Goal: Task Accomplishment & Management: Use online tool/utility

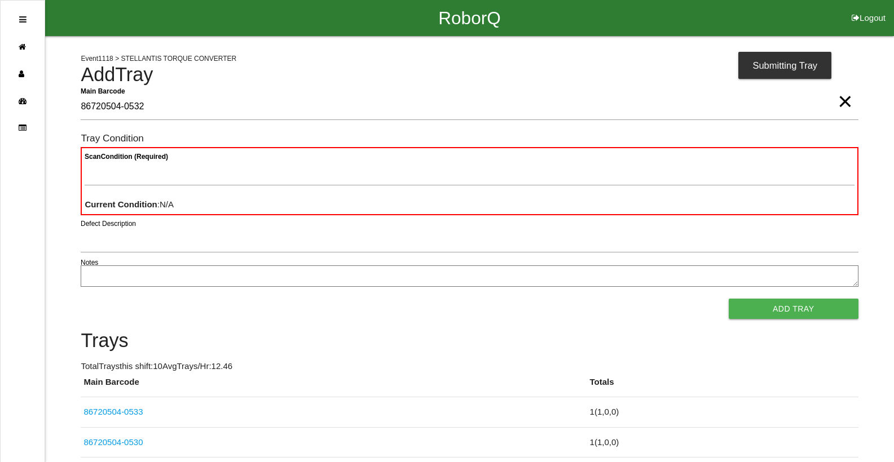
type Barcode "86720504-0532"
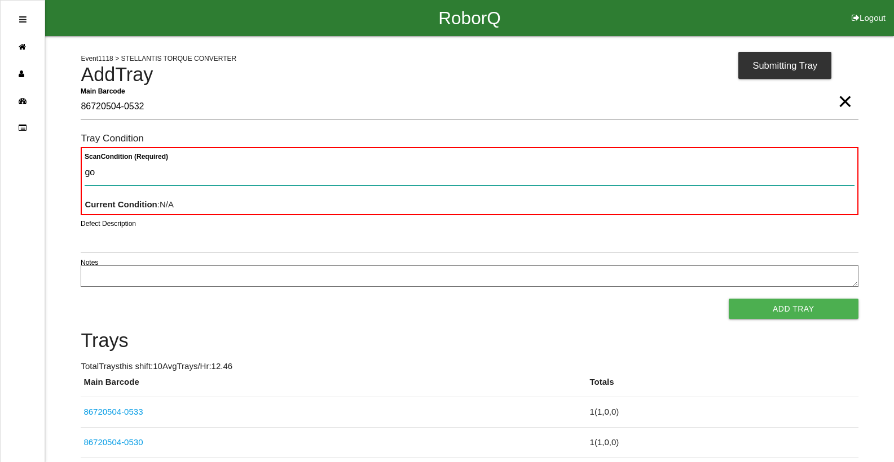
type Condition "goo"
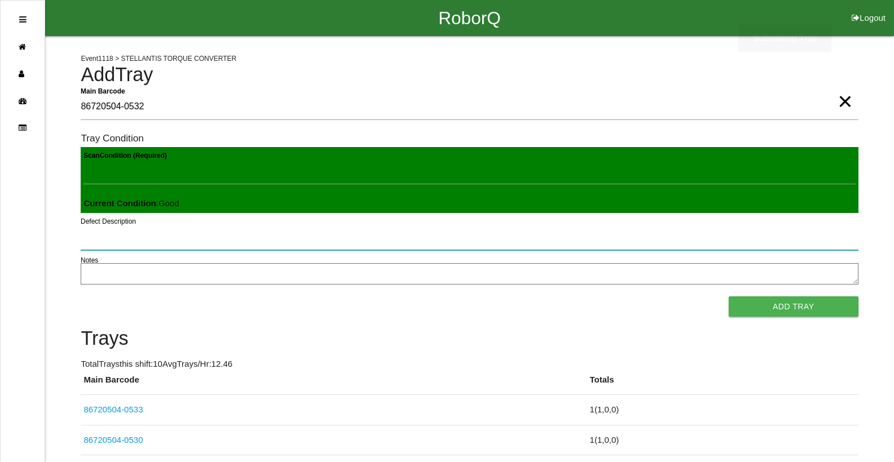
click at [729, 297] on button "Add Tray" at bounding box center [794, 307] width 130 height 20
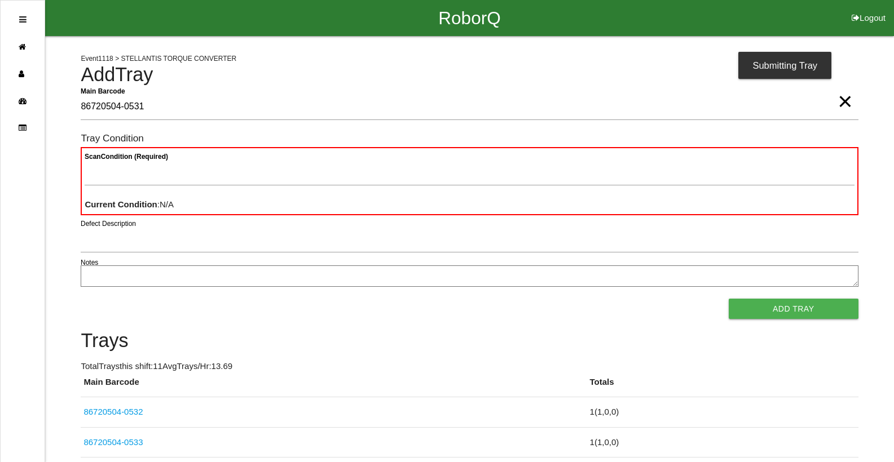
type Barcode "86720504-0531"
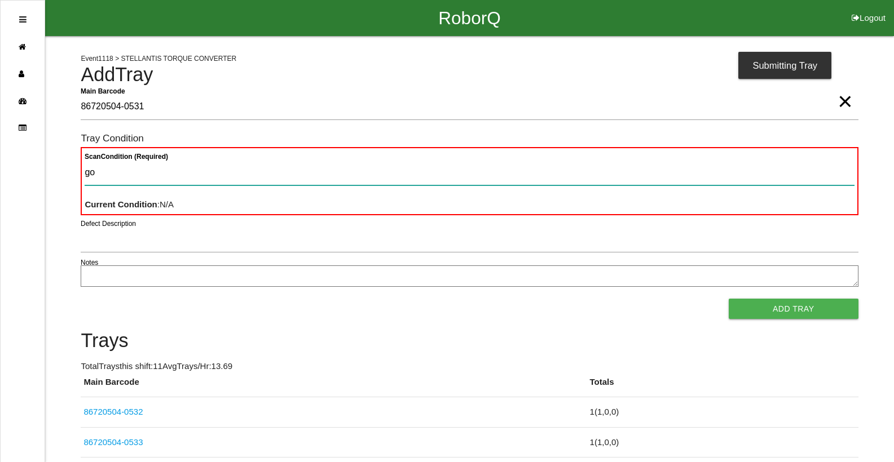
type Condition "goo"
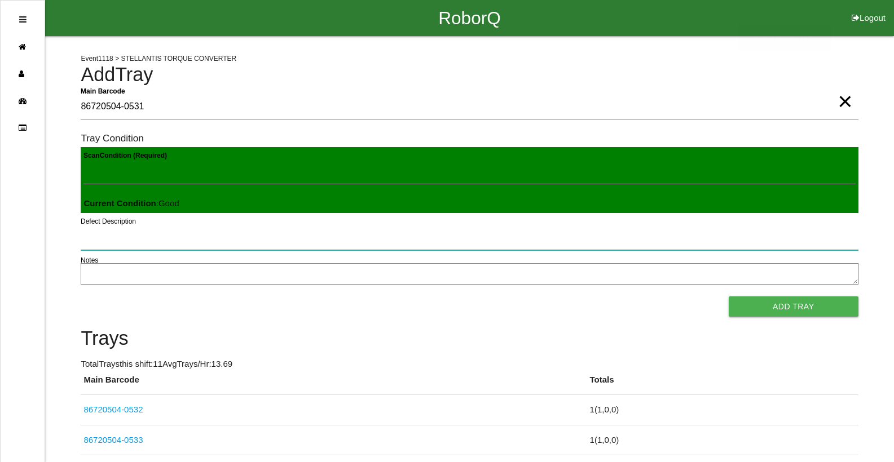
click at [729, 297] on button "Add Tray" at bounding box center [794, 307] width 130 height 20
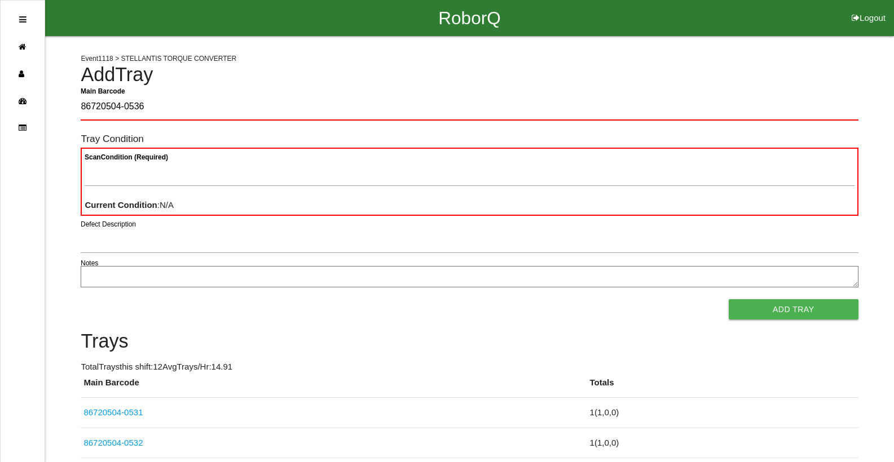
type Barcode "86720504-0536"
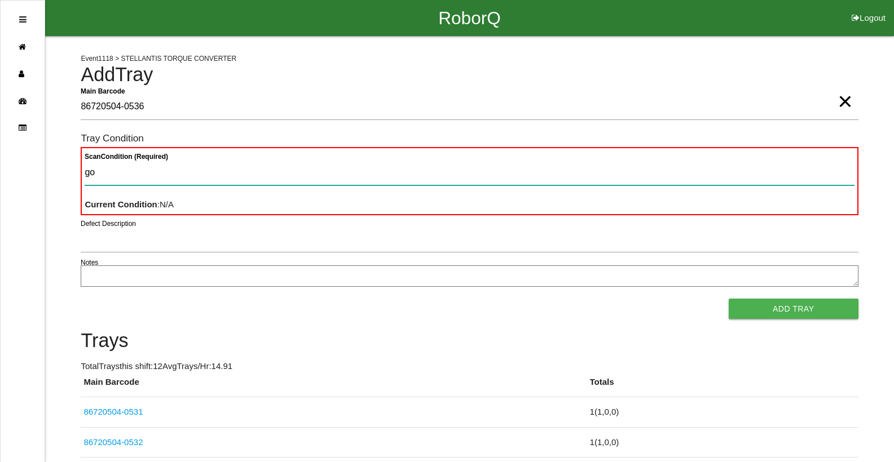
type Condition "goo"
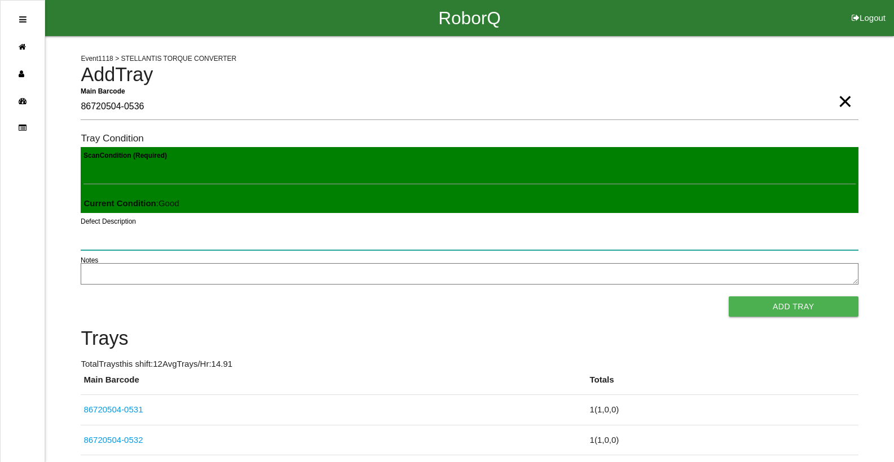
click at [729, 297] on button "Add Tray" at bounding box center [794, 307] width 130 height 20
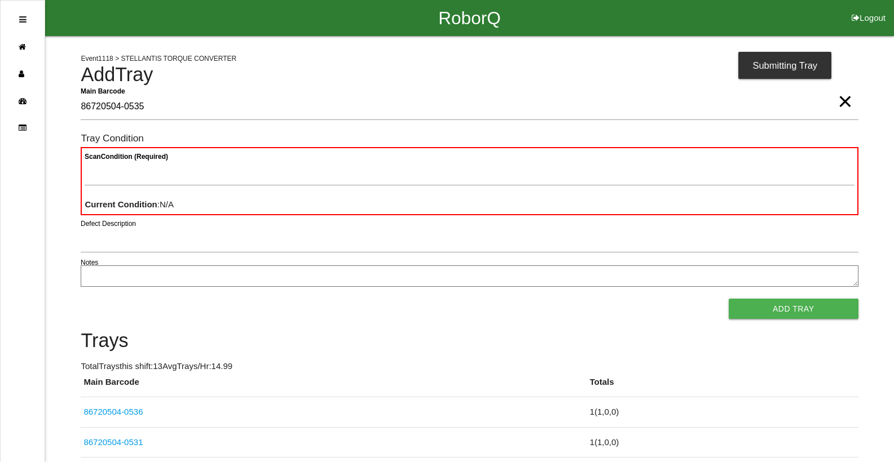
type Barcode "86720504-0535"
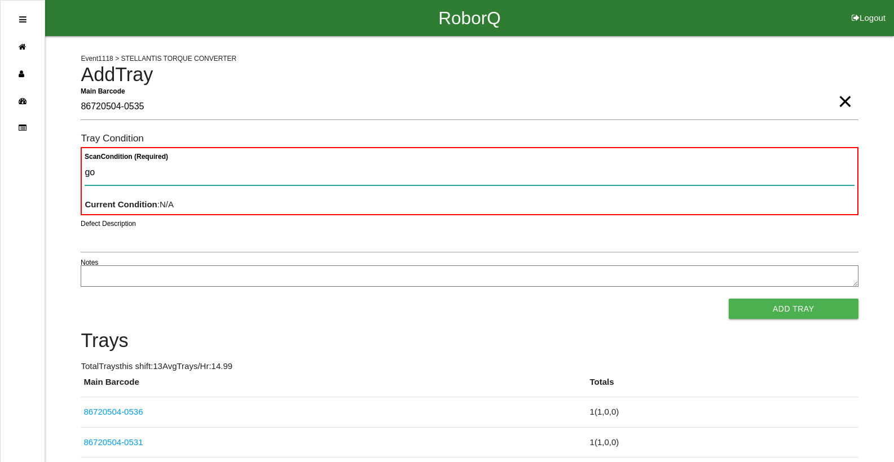
type Condition "goo"
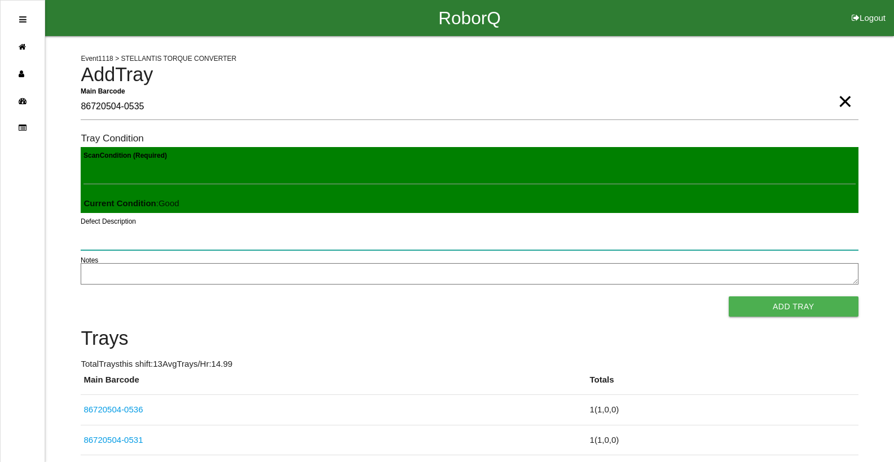
click at [729, 297] on button "Add Tray" at bounding box center [794, 307] width 130 height 20
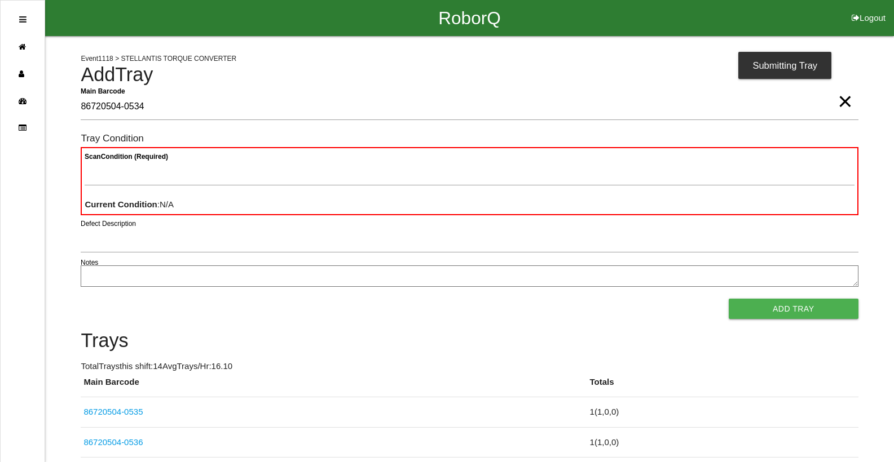
type Barcode "86720504-0534"
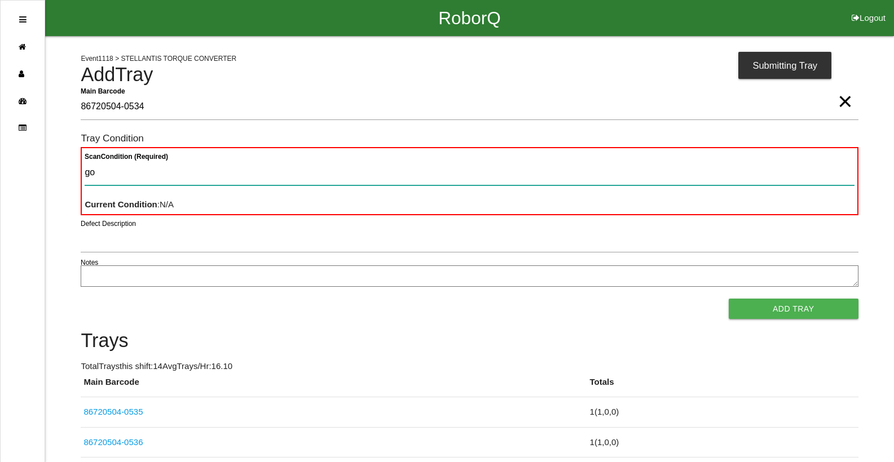
type Condition "goo"
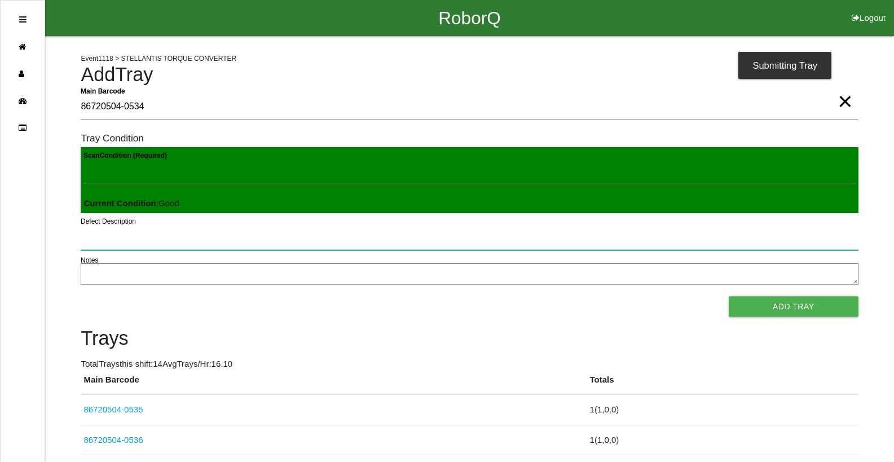
click at [729, 297] on button "Add Tray" at bounding box center [794, 307] width 130 height 20
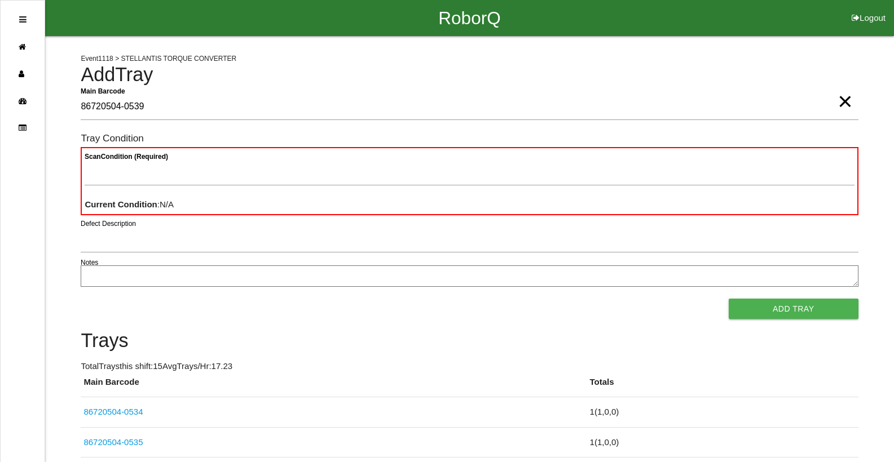
type Barcode "86720504-0539"
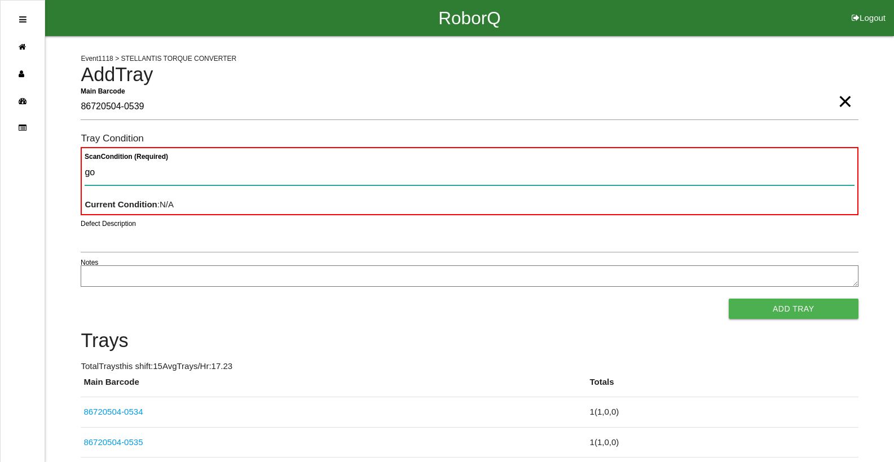
type Condition "goo"
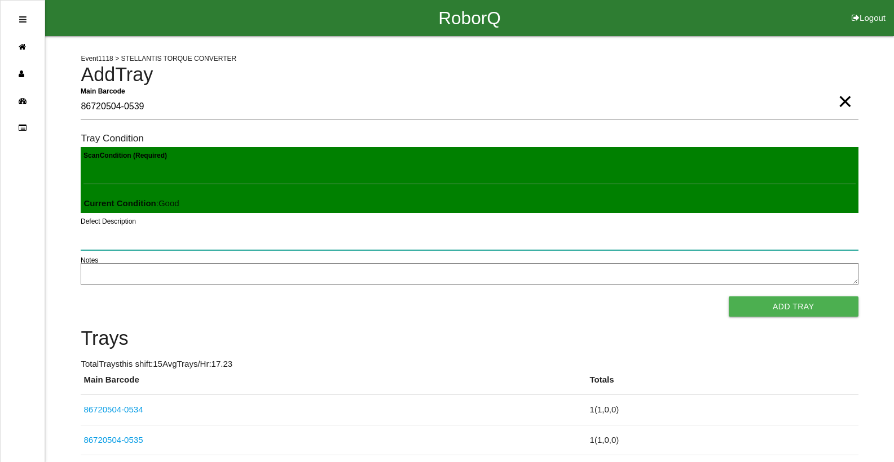
click at [729, 297] on button "Add Tray" at bounding box center [794, 307] width 130 height 20
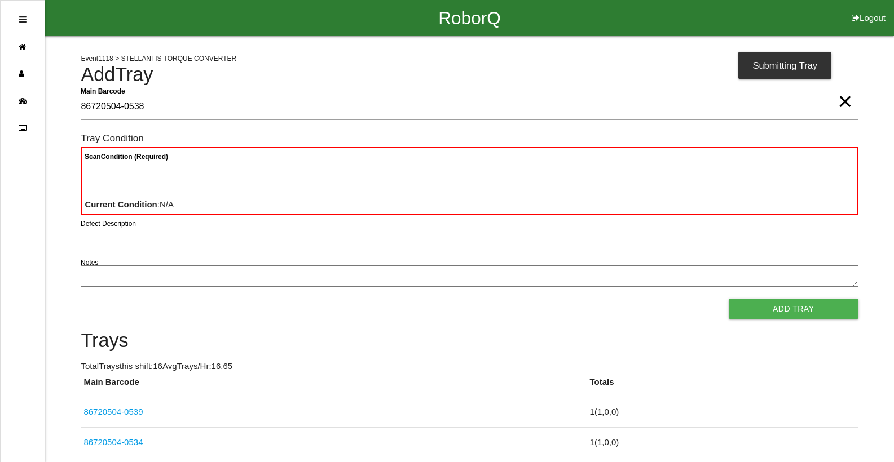
type Barcode "86720504-0538"
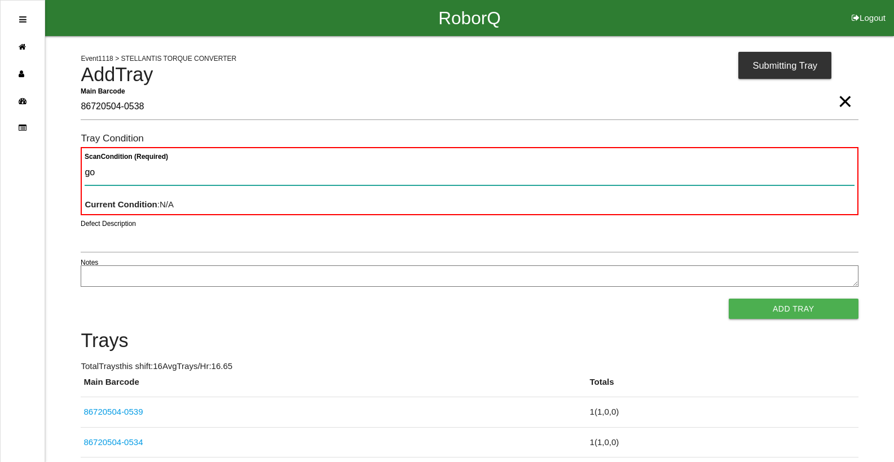
type Condition "goo"
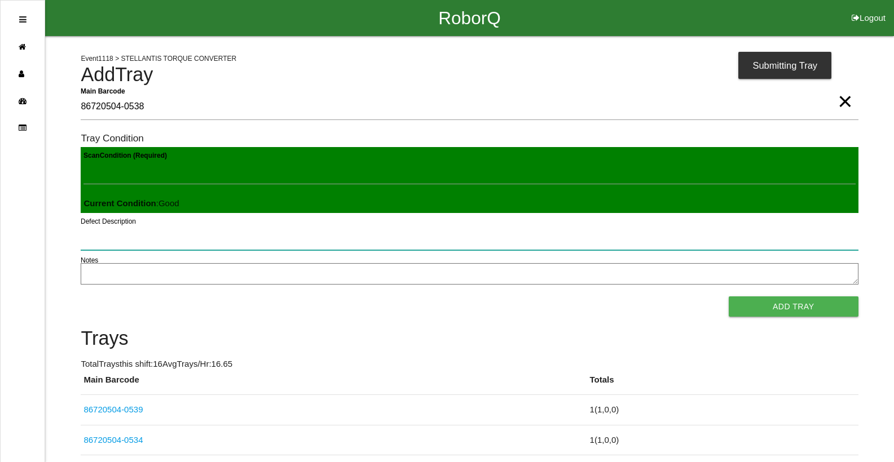
click at [729, 297] on button "Add Tray" at bounding box center [794, 307] width 130 height 20
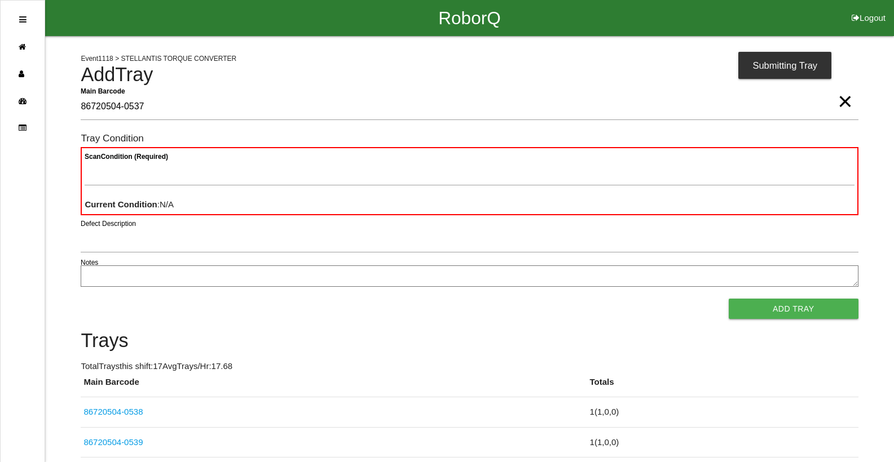
type Barcode "86720504-0537"
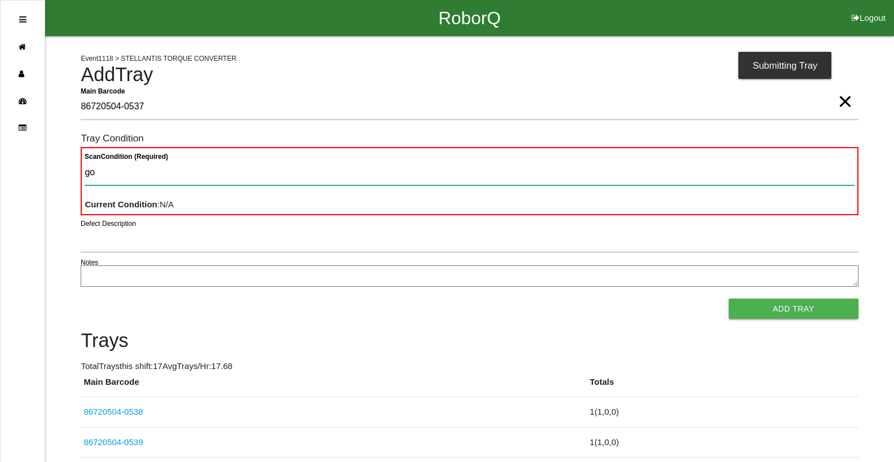
type Condition "goo"
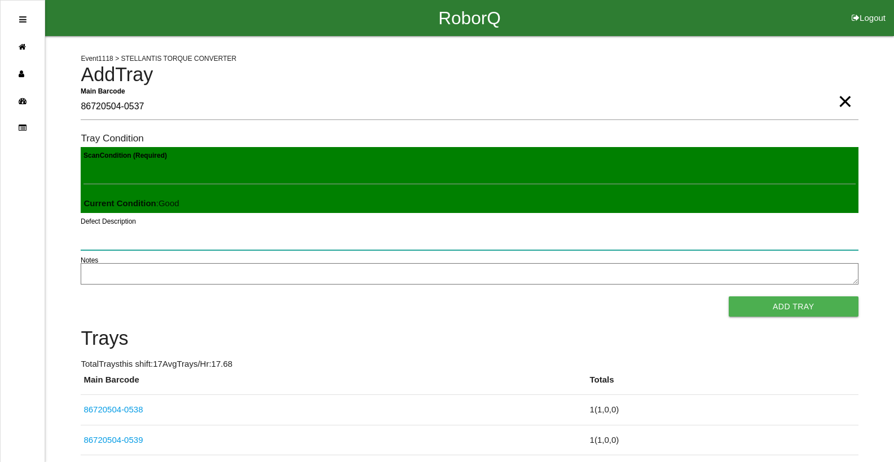
click at [729, 297] on button "Add Tray" at bounding box center [794, 307] width 130 height 20
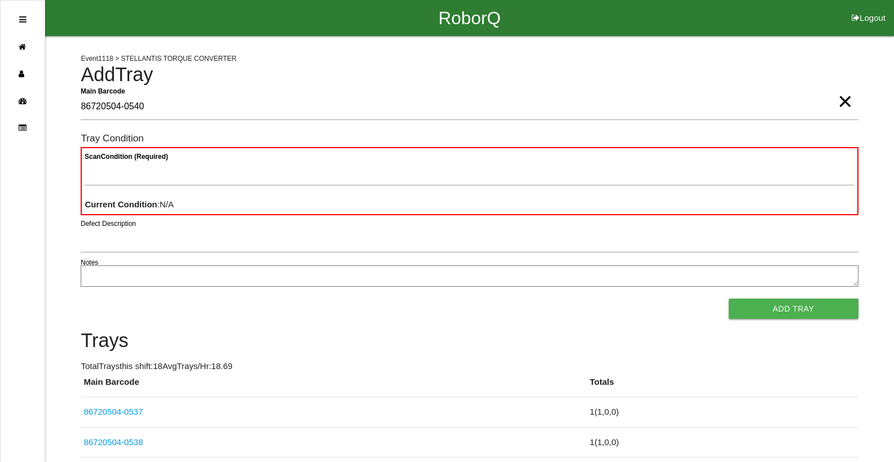
type Barcode "86720504-0540"
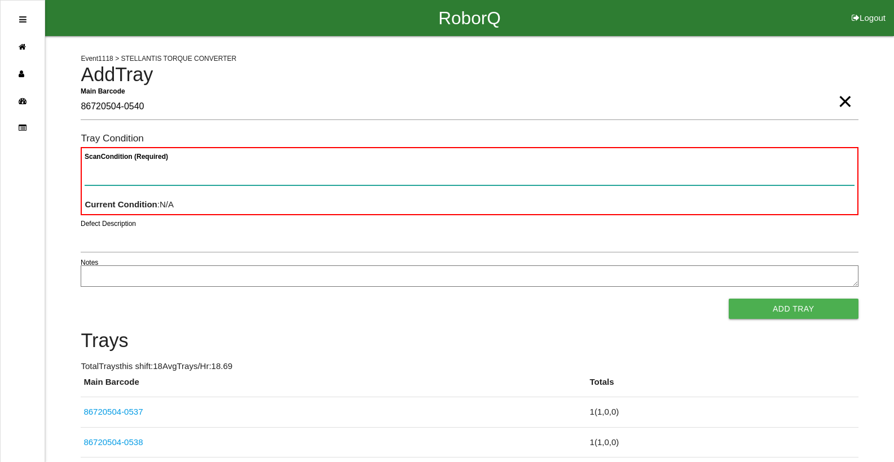
click at [729, 299] on button "Add Tray" at bounding box center [794, 309] width 130 height 20
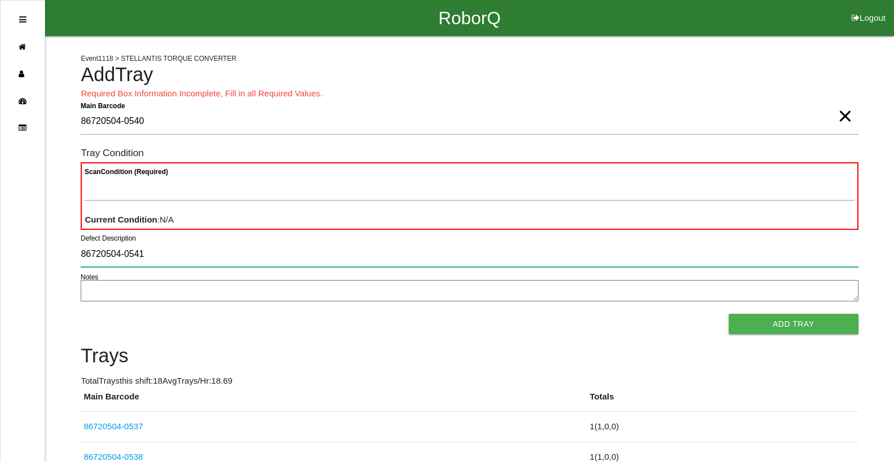
type input "86720504-0541"
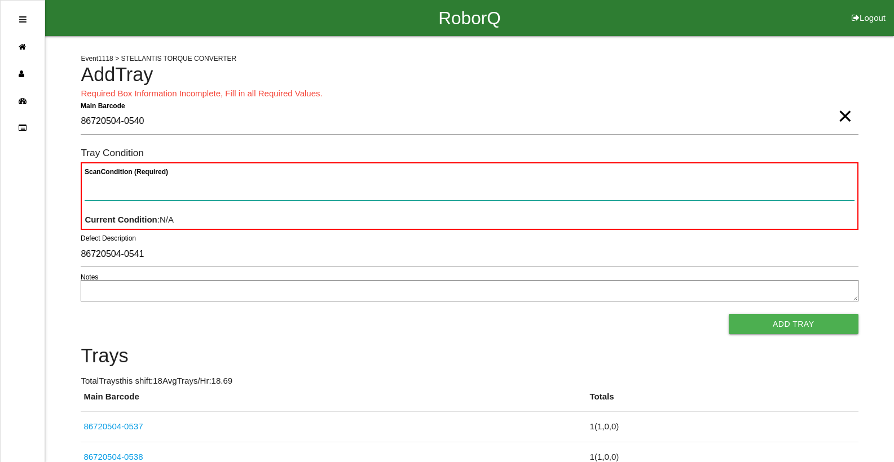
click at [195, 190] on Condition "Scan Condition (Required)" at bounding box center [469, 188] width 769 height 26
type Condition "goo"
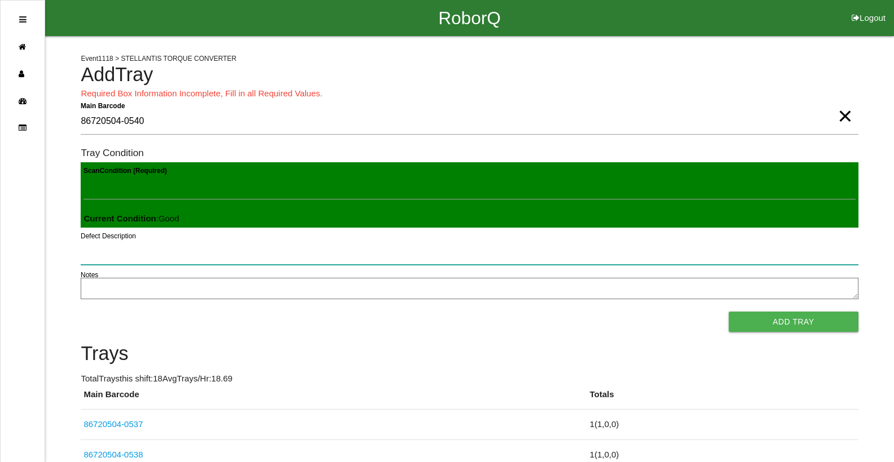
click at [729, 312] on button "Add Tray" at bounding box center [794, 322] width 130 height 20
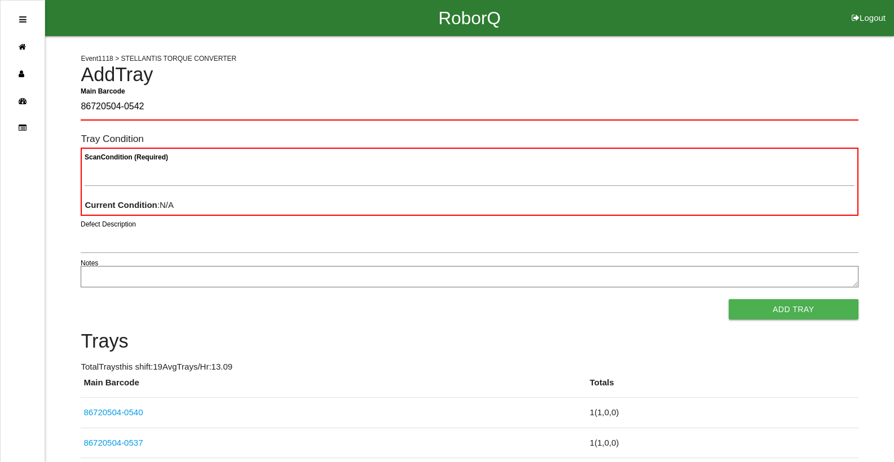
type Barcode "86720504-0542"
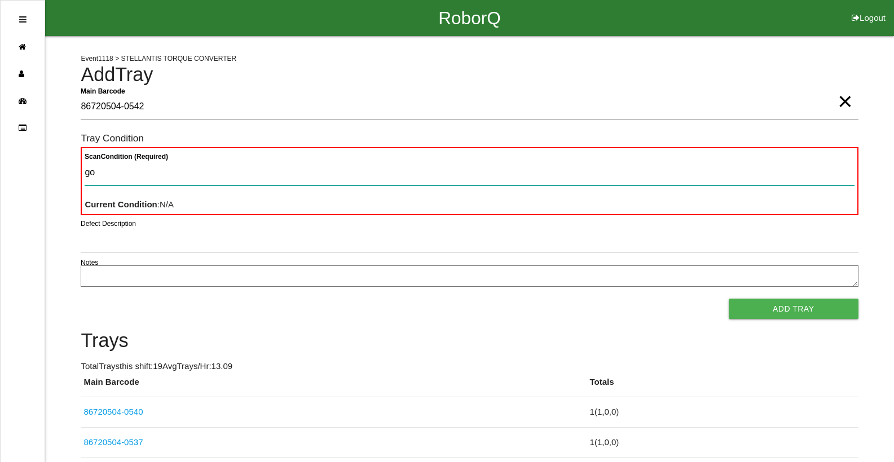
type Condition "goo"
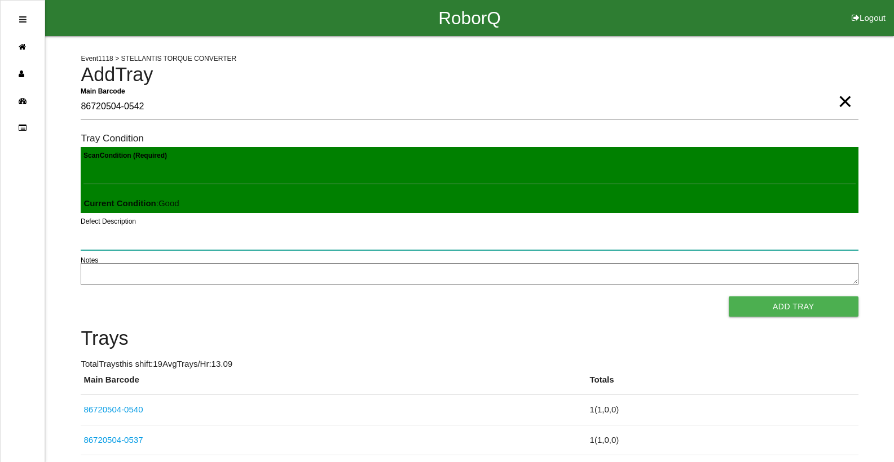
click at [729, 297] on button "Add Tray" at bounding box center [794, 307] width 130 height 20
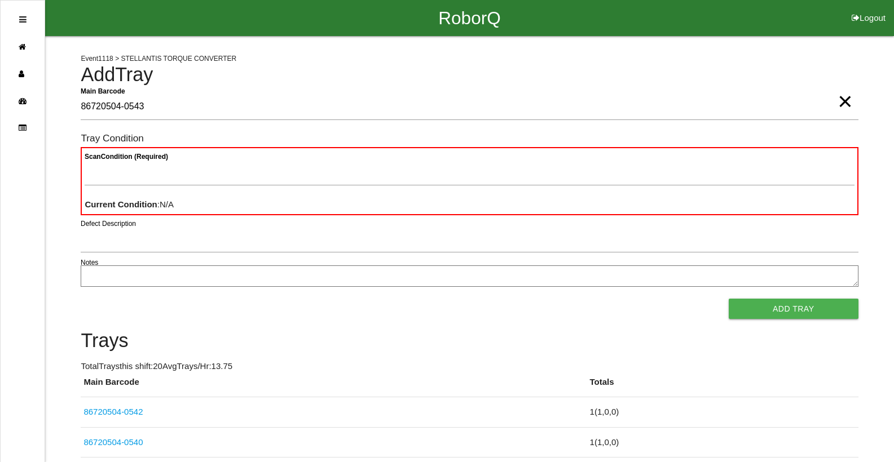
type Barcode "86720504-0543"
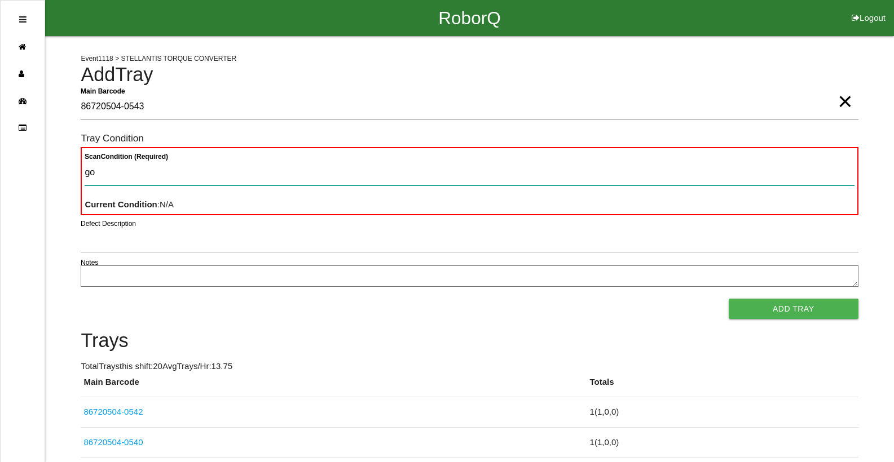
type Condition "goo"
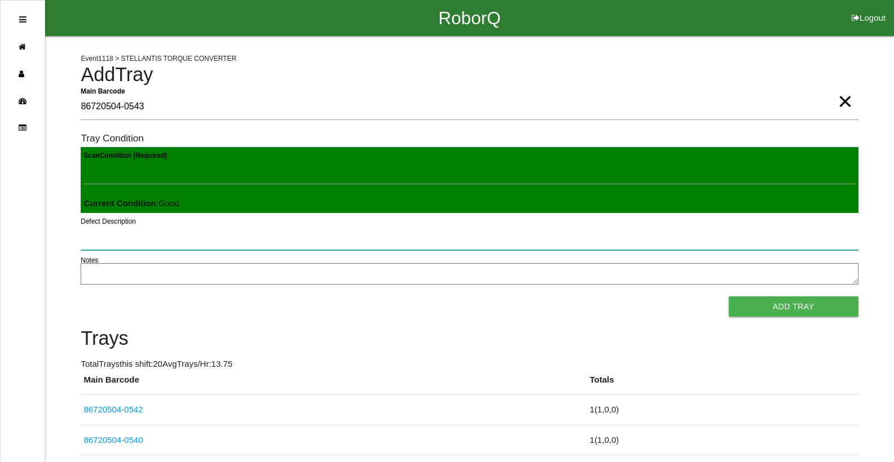
click at [729, 297] on button "Add Tray" at bounding box center [794, 307] width 130 height 20
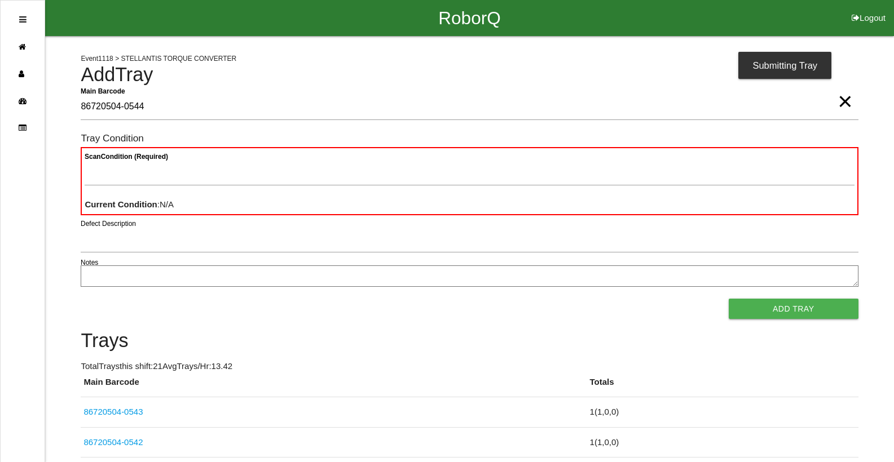
type Barcode "86720504-0544"
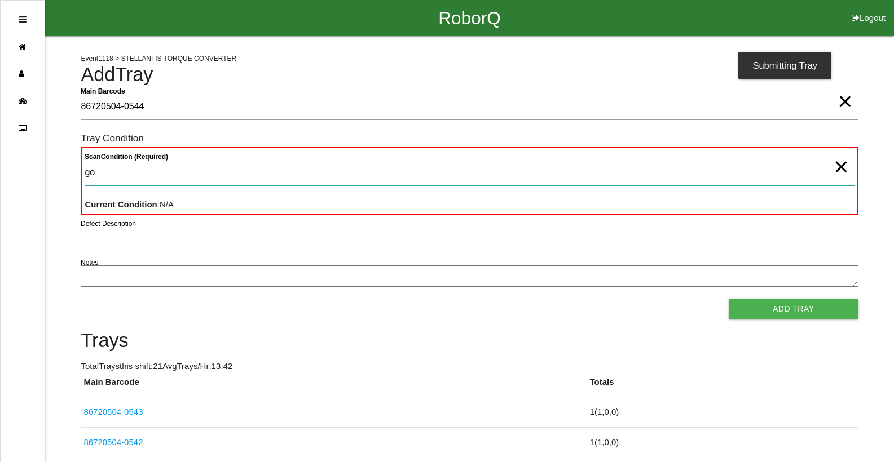
type Condition "goo"
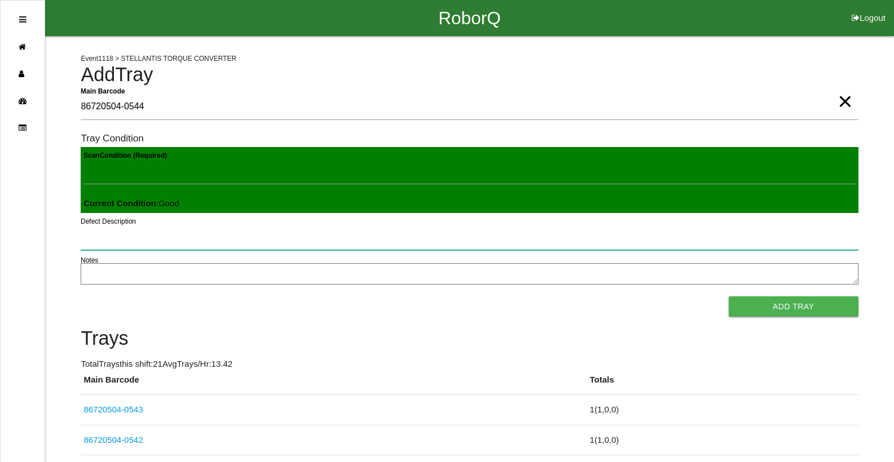
click at [729, 297] on button "Add Tray" at bounding box center [794, 307] width 130 height 20
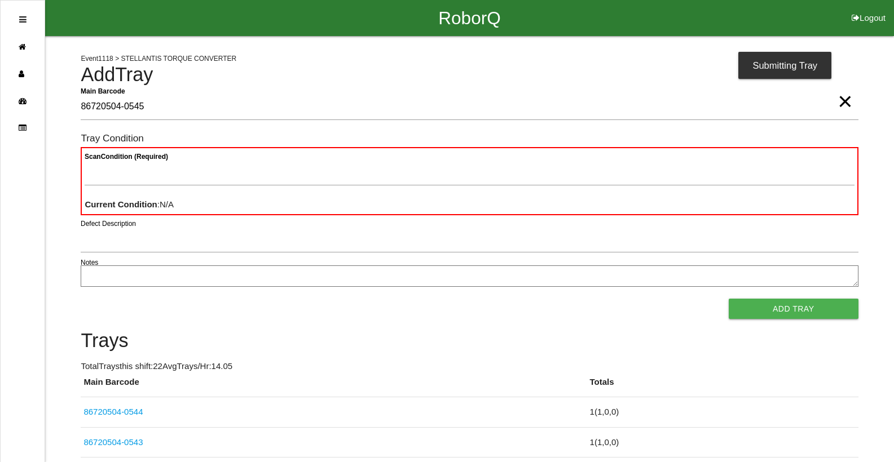
type Barcode "86720504-0545"
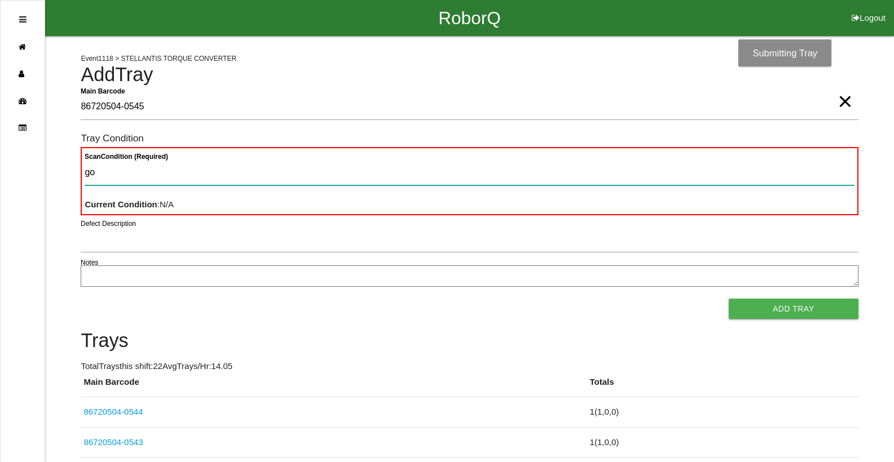
type Condition "goo"
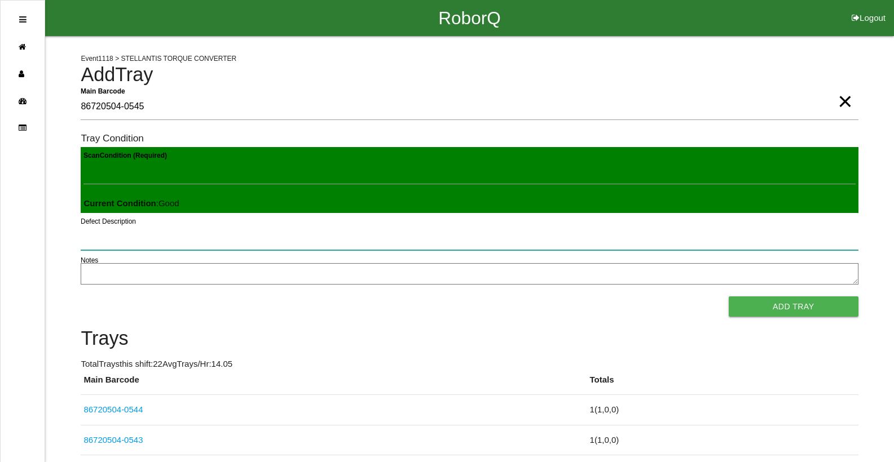
click at [729, 297] on button "Add Tray" at bounding box center [794, 307] width 130 height 20
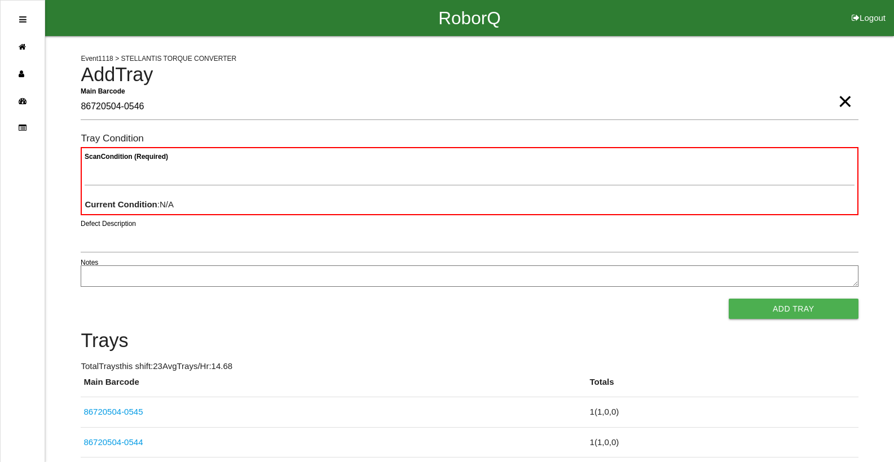
type Barcode "86720504-0546"
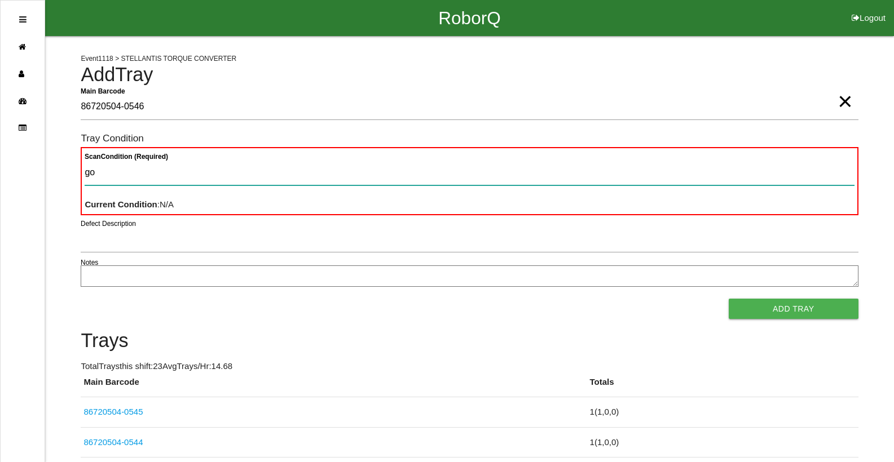
type Condition "goo"
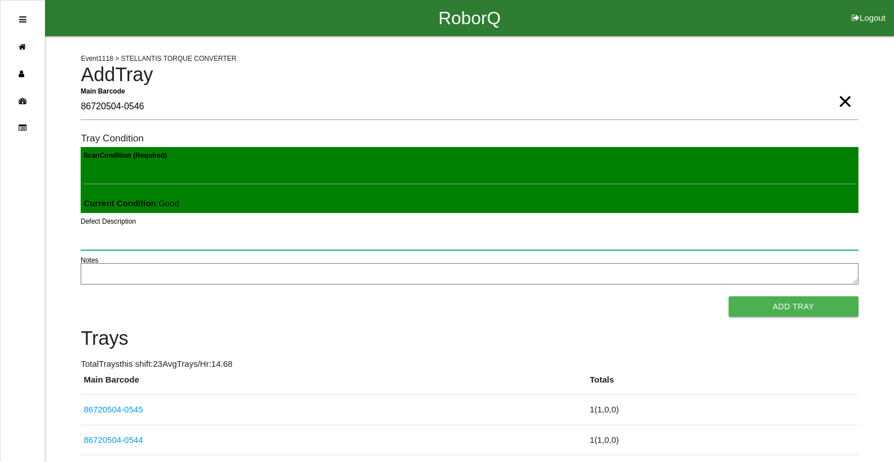
click at [729, 297] on button "Add Tray" at bounding box center [794, 307] width 130 height 20
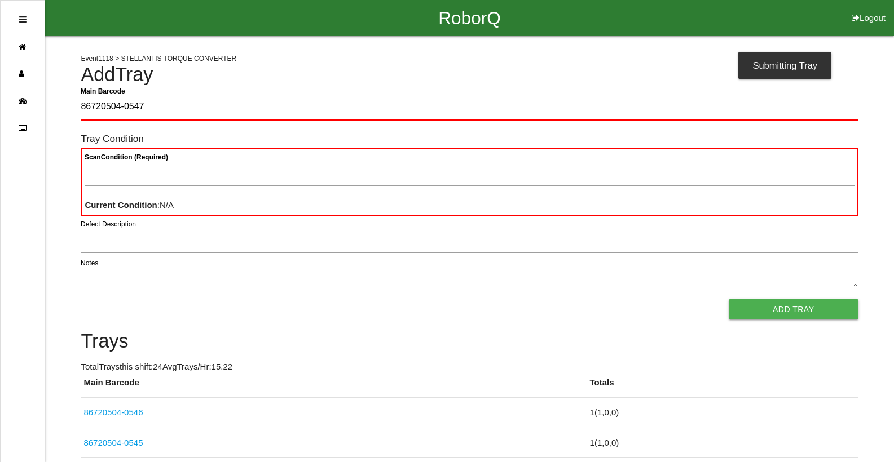
type Barcode "86720504-0547"
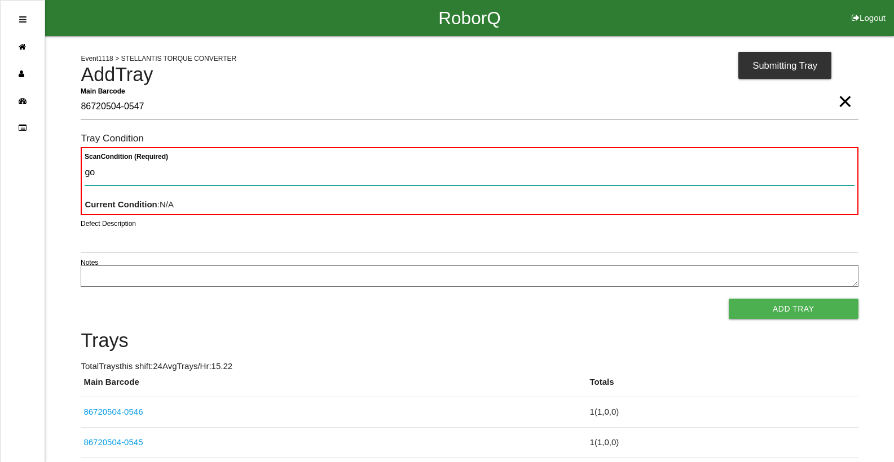
type Condition "goo"
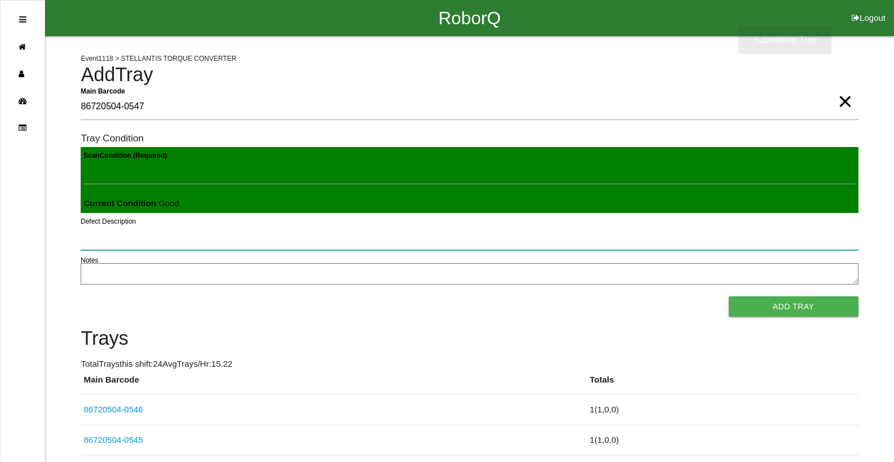
click at [729, 297] on button "Add Tray" at bounding box center [794, 307] width 130 height 20
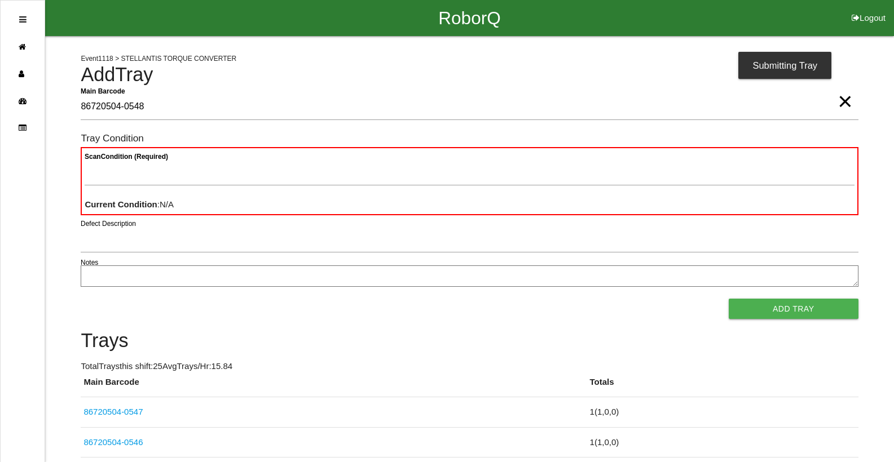
type Barcode "86720504-0548"
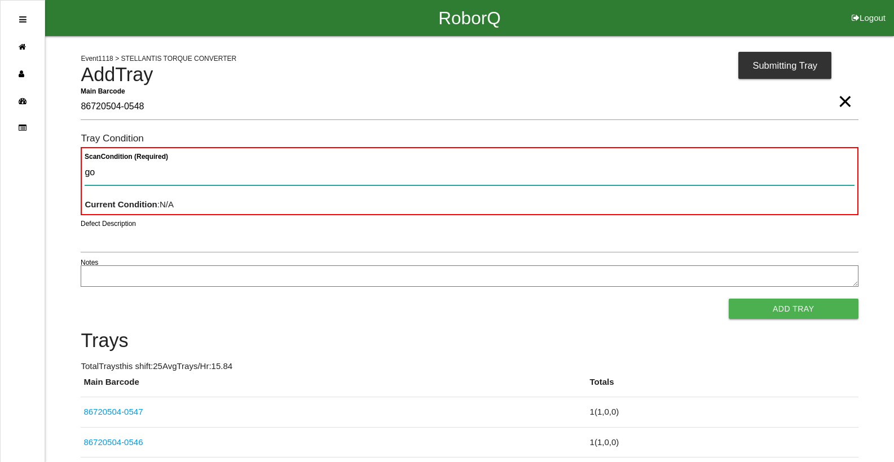
type Condition "goo"
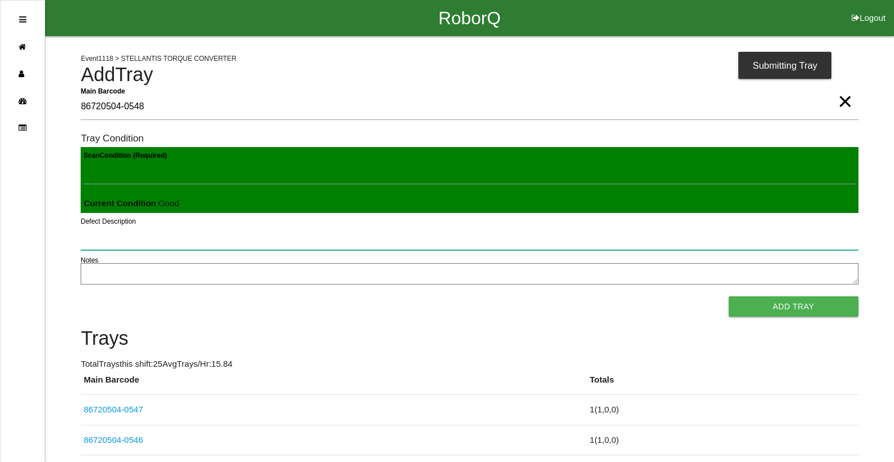
click at [729, 297] on button "Add Tray" at bounding box center [794, 307] width 130 height 20
